Goal: Transaction & Acquisition: Book appointment/travel/reservation

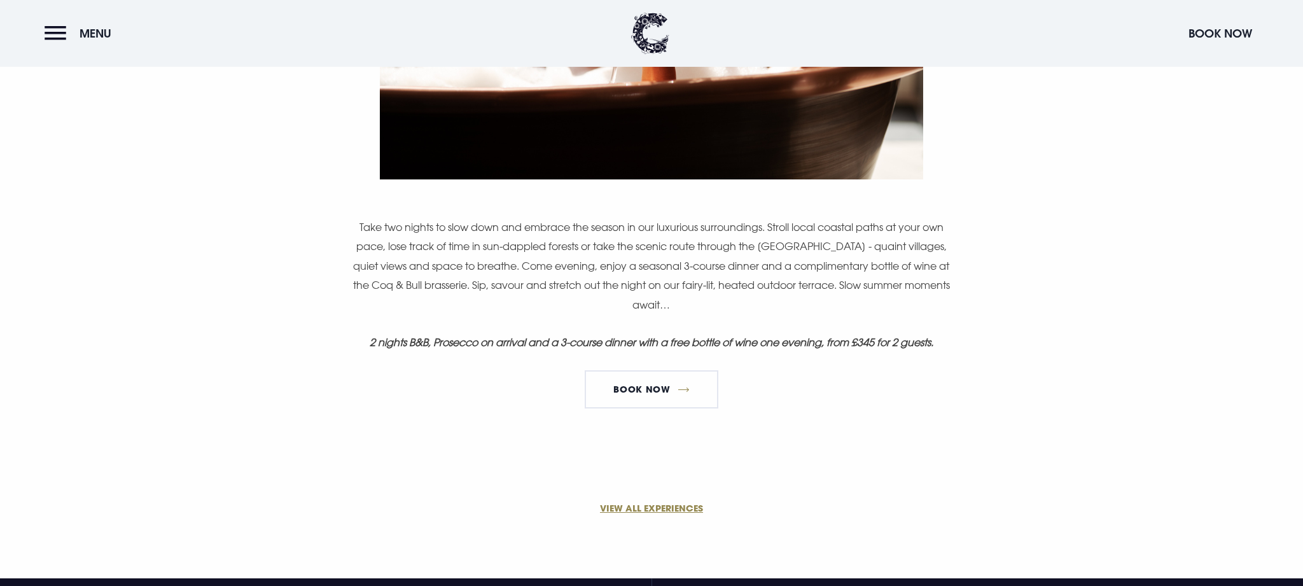
scroll to position [796, 0]
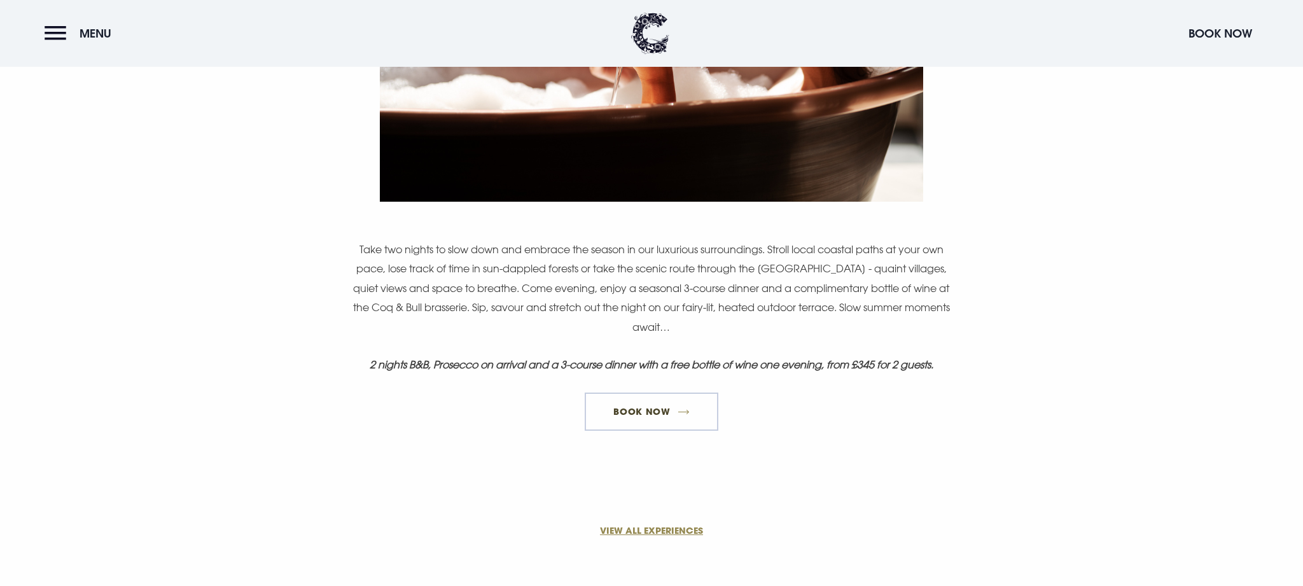
click at [655, 412] on link "Book Now" at bounding box center [652, 411] width 134 height 38
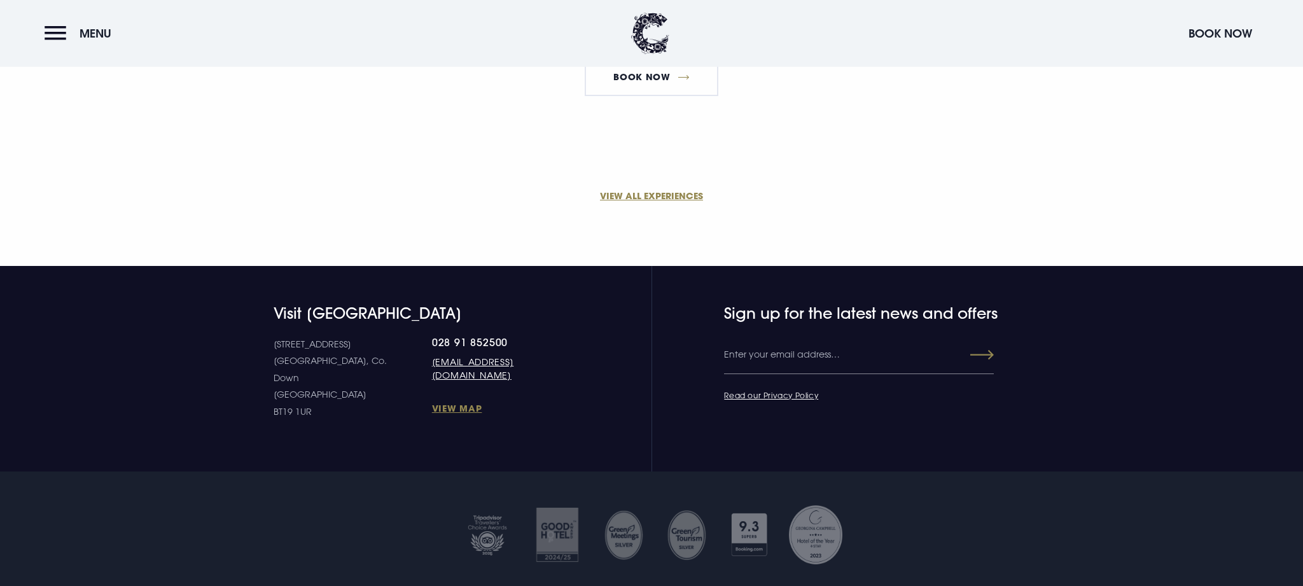
scroll to position [1136, 0]
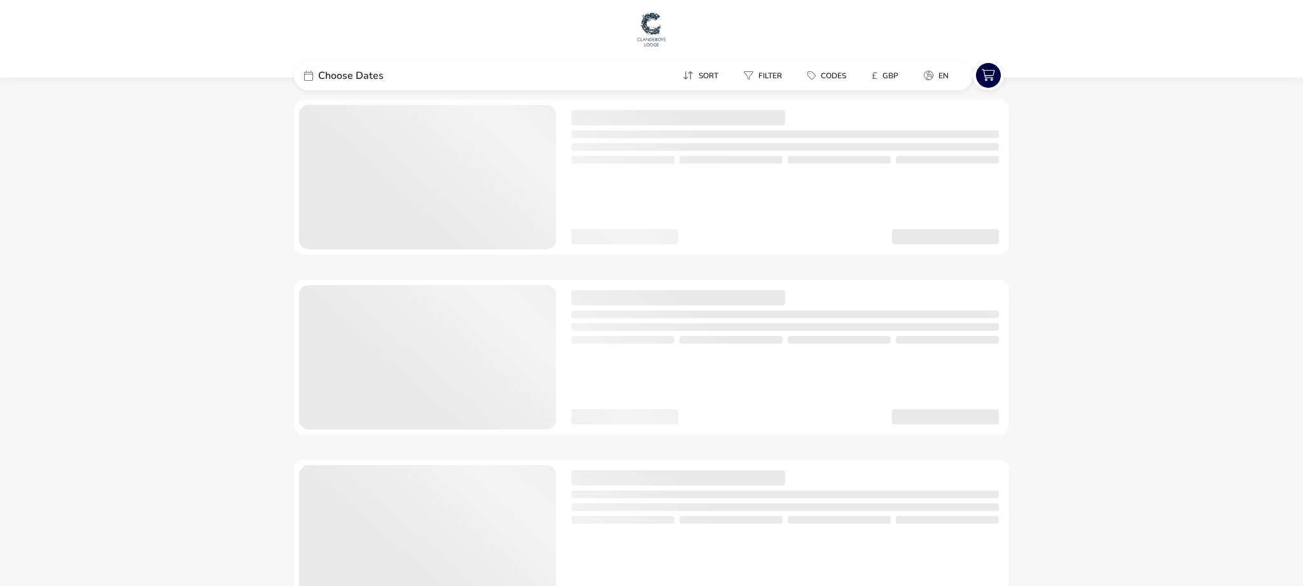
checkbox input "true"
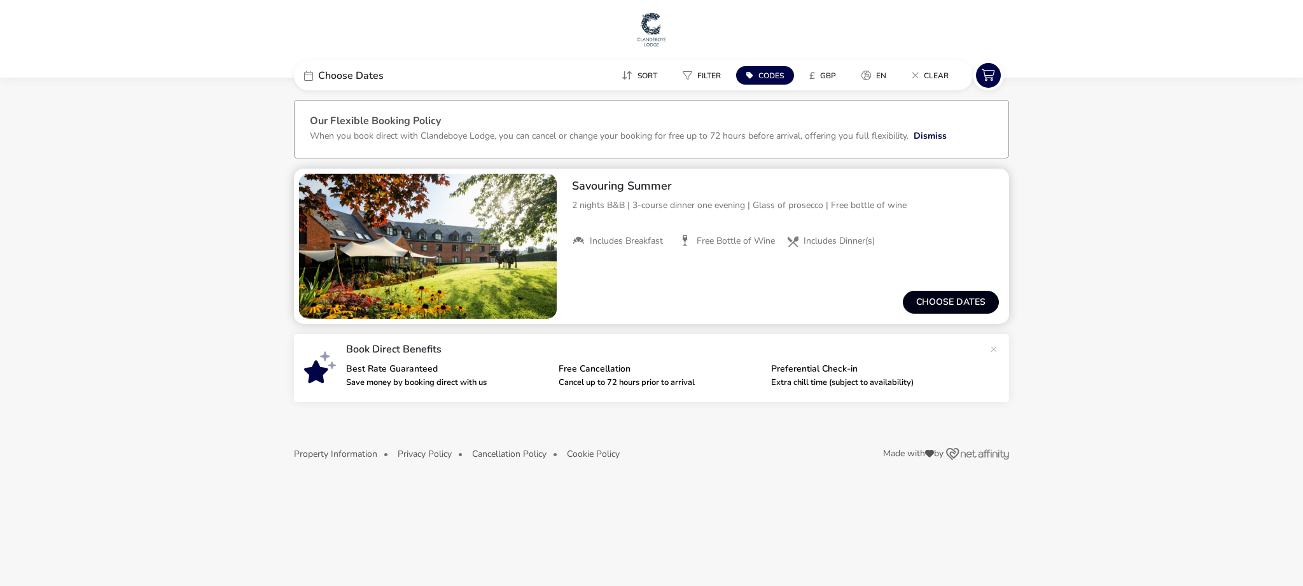
click at [927, 299] on button "Choose dates" at bounding box center [951, 302] width 96 height 23
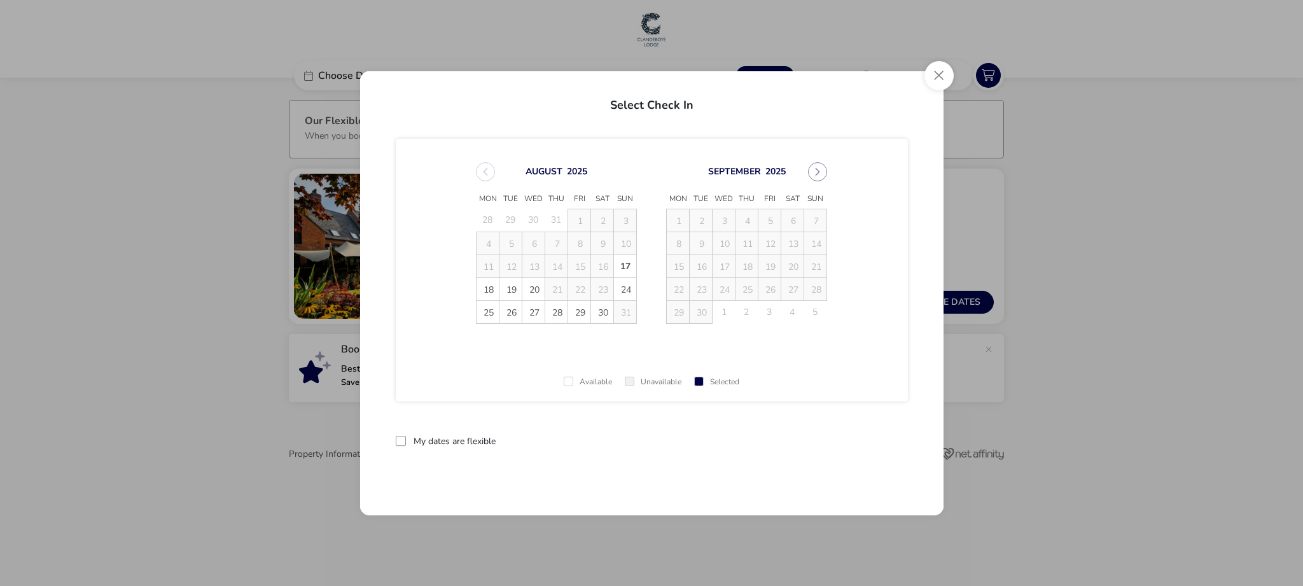
click at [677, 312] on td "29" at bounding box center [678, 311] width 23 height 23
click at [676, 312] on td "29" at bounding box center [678, 311] width 23 height 23
click at [679, 311] on td "29" at bounding box center [678, 311] width 23 height 23
click at [677, 314] on td "29" at bounding box center [678, 311] width 23 height 23
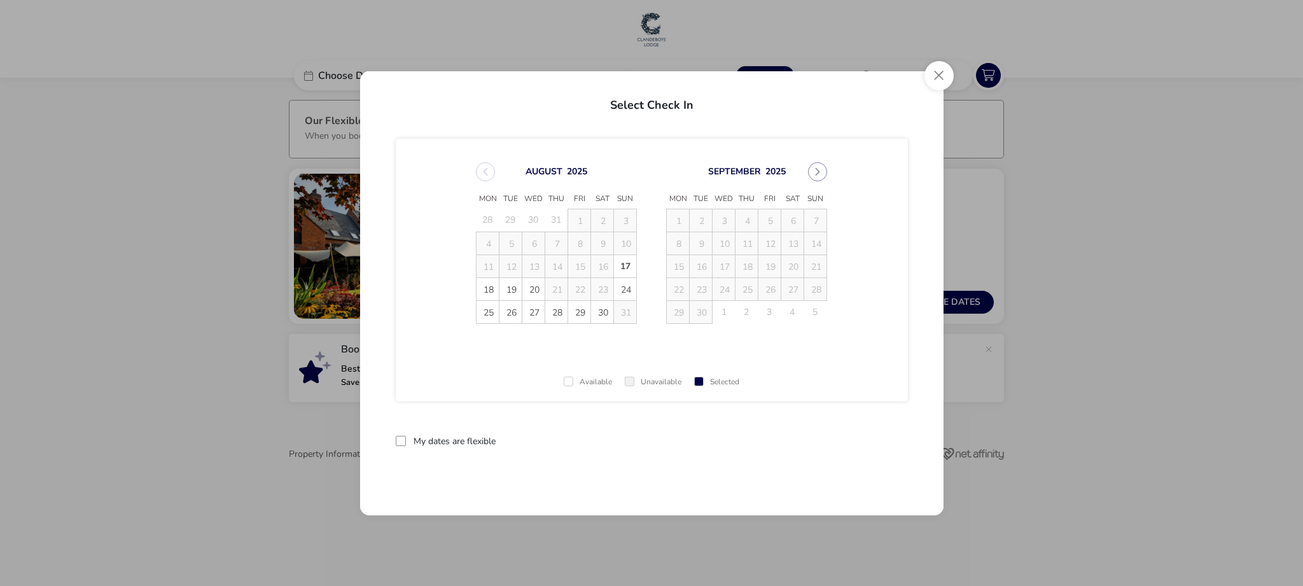
click at [677, 314] on td "29" at bounding box center [678, 311] width 23 height 23
click at [677, 310] on td "29" at bounding box center [678, 311] width 23 height 23
click at [677, 312] on td "29" at bounding box center [678, 311] width 23 height 23
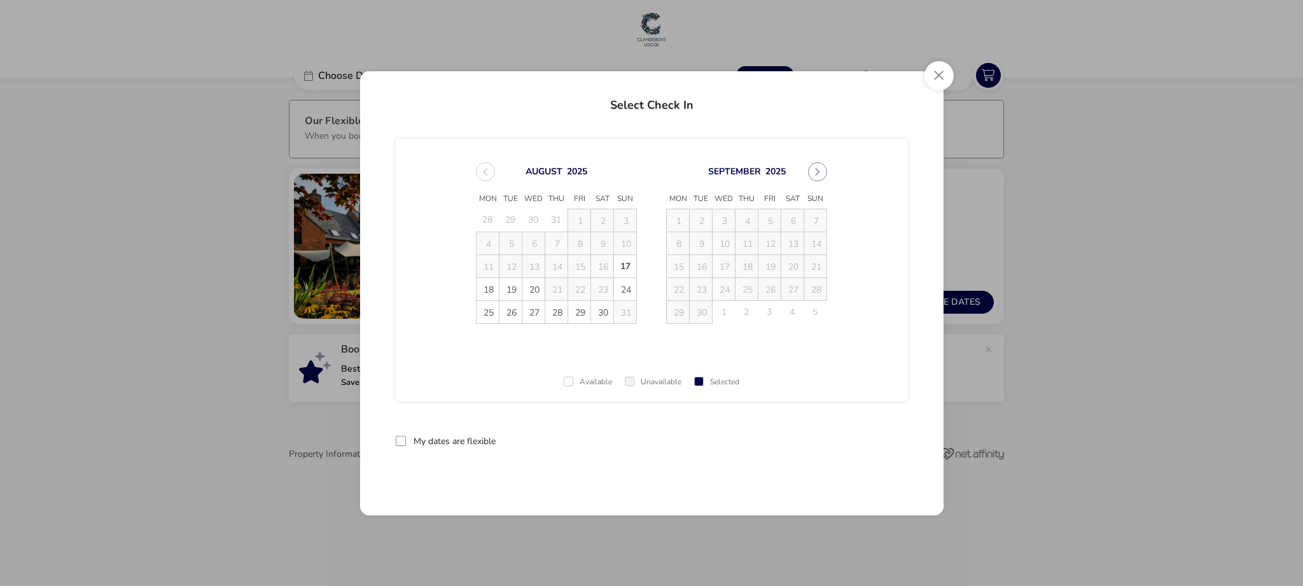
click at [678, 307] on td "29" at bounding box center [678, 311] width 23 height 23
click at [817, 170] on button "Next Month" at bounding box center [817, 171] width 19 height 19
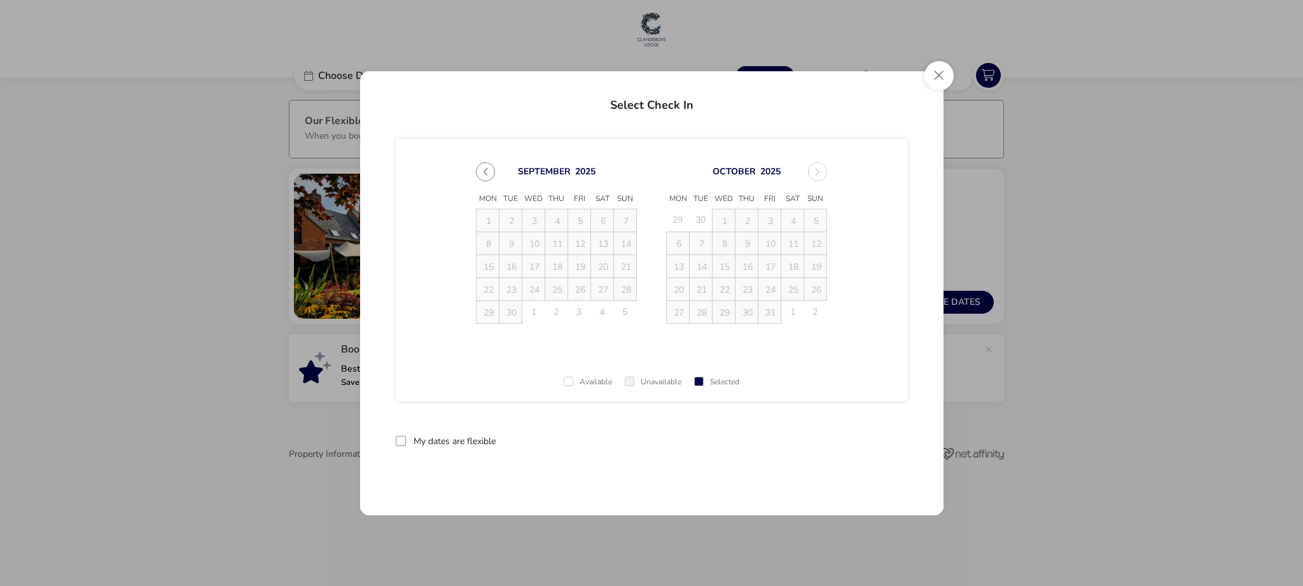
click at [723, 218] on td "1" at bounding box center [723, 220] width 23 height 23
click at [941, 74] on button "Close" at bounding box center [938, 75] width 29 height 29
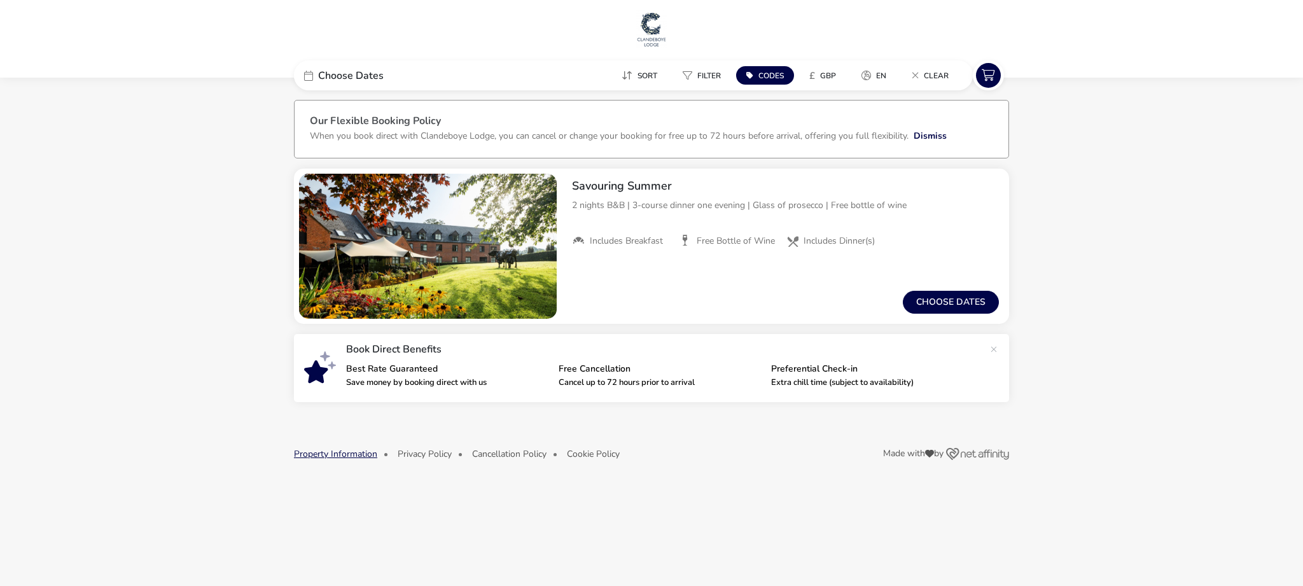
click at [344, 457] on button "Property Information" at bounding box center [335, 454] width 83 height 10
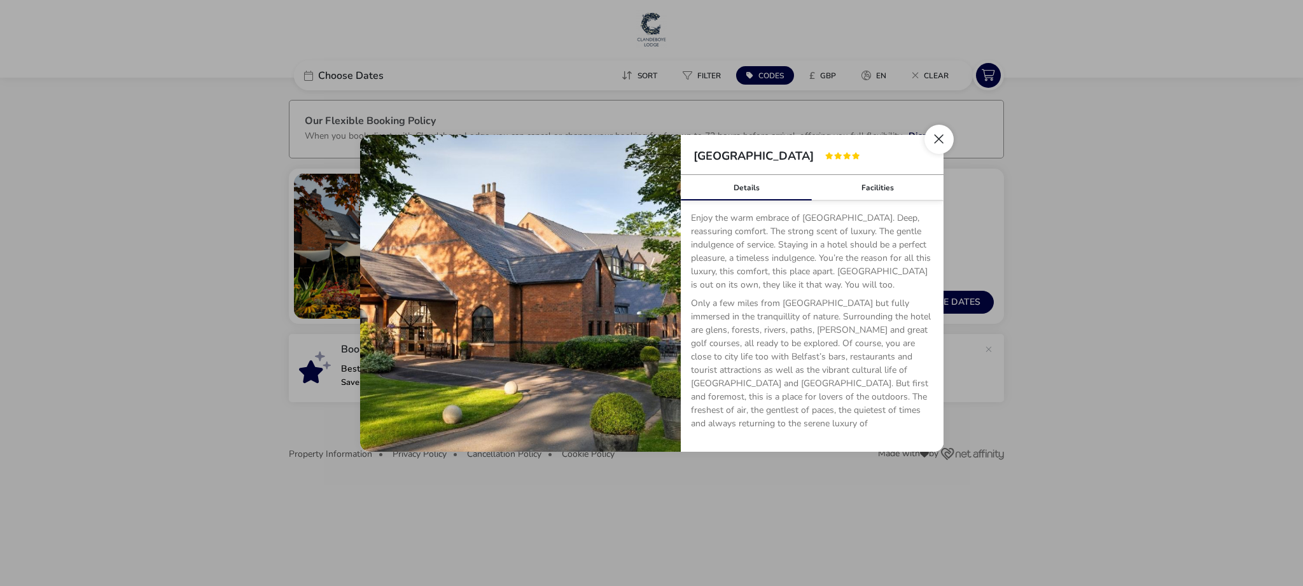
click at [941, 137] on button "Close" at bounding box center [938, 139] width 29 height 29
